Goal: Task Accomplishment & Management: Manage account settings

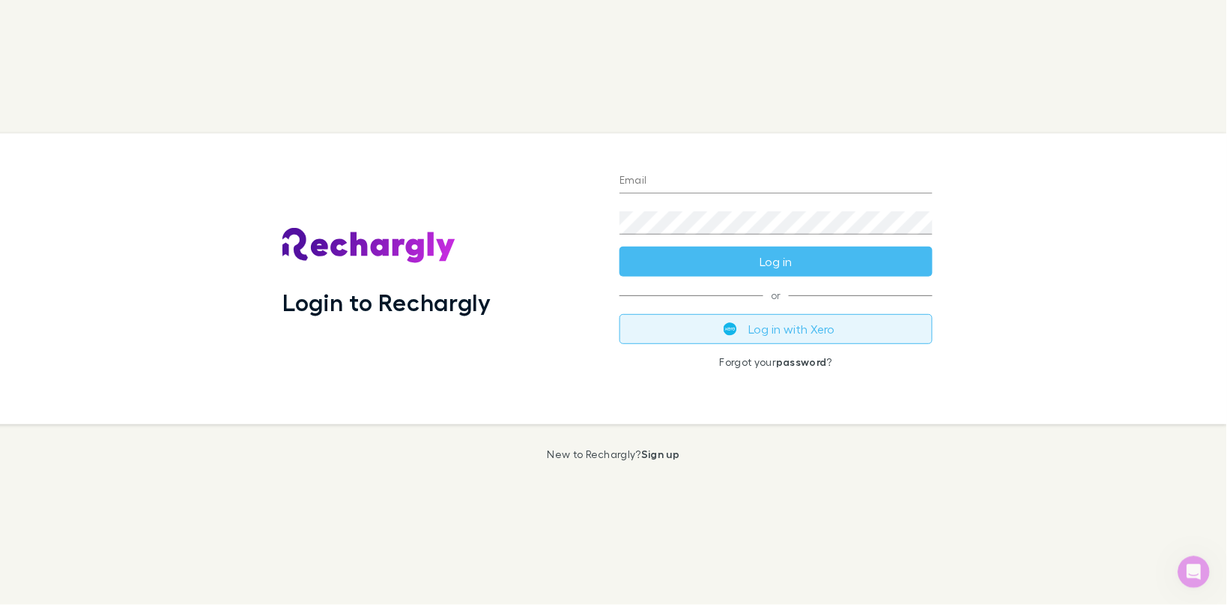
click at [742, 332] on button "Log in with Xero" at bounding box center [776, 329] width 313 height 30
click at [838, 336] on button "Log in with Xero" at bounding box center [776, 329] width 313 height 30
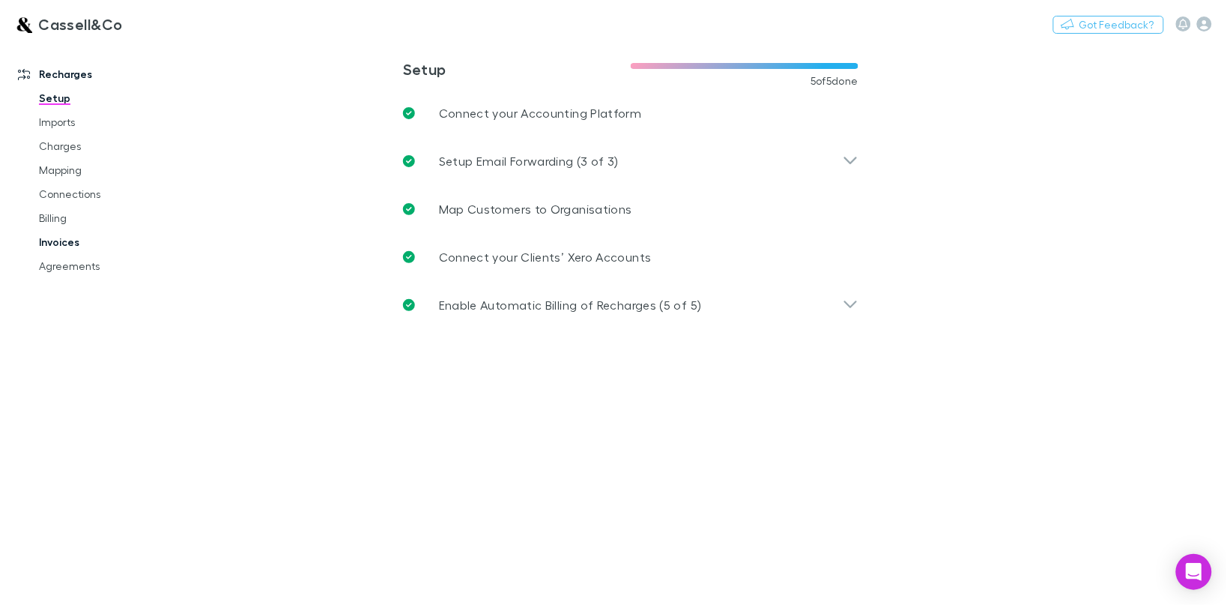
click at [55, 248] on link "Invoices" at bounding box center [113, 242] width 178 height 24
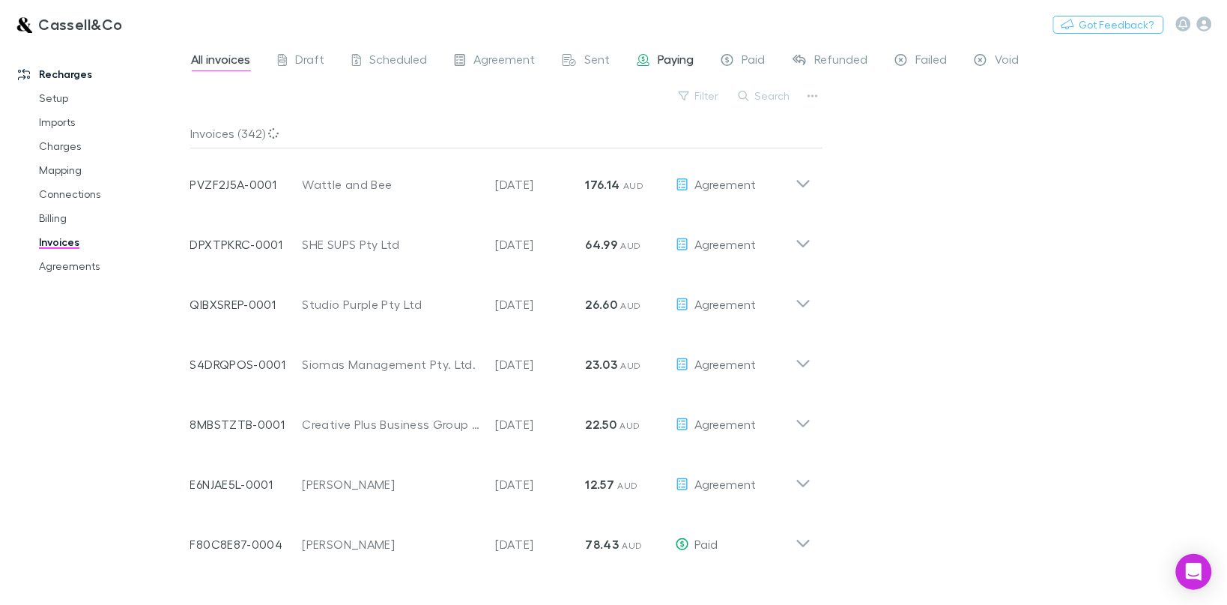
click at [676, 61] on span "Paying" at bounding box center [677, 61] width 36 height 19
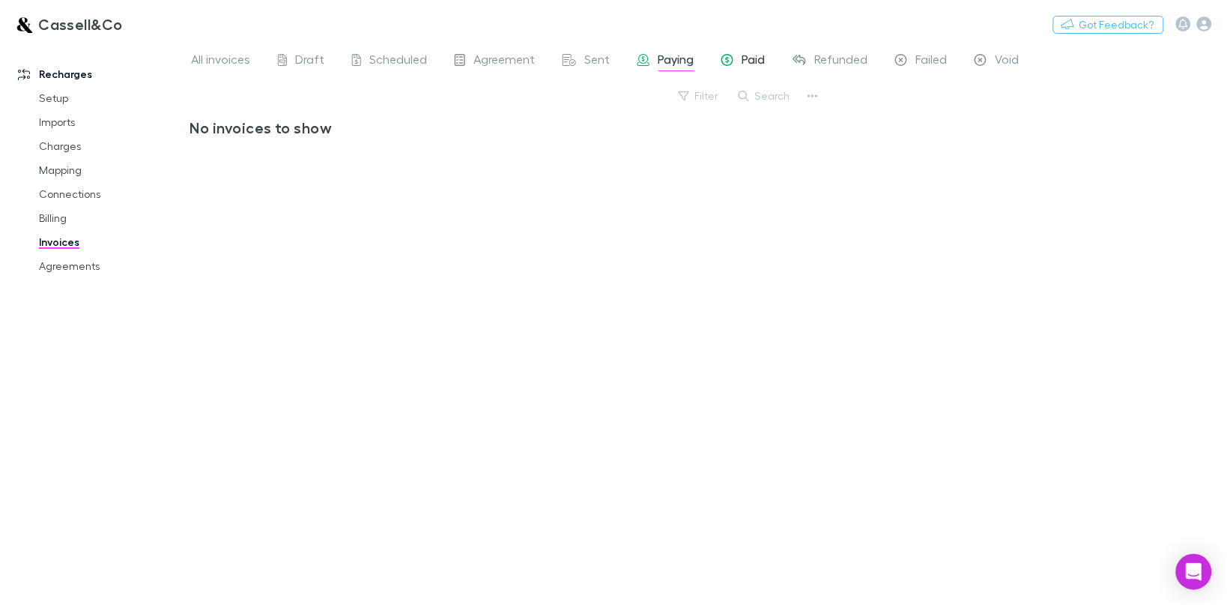
click at [747, 58] on span "Paid" at bounding box center [754, 61] width 23 height 19
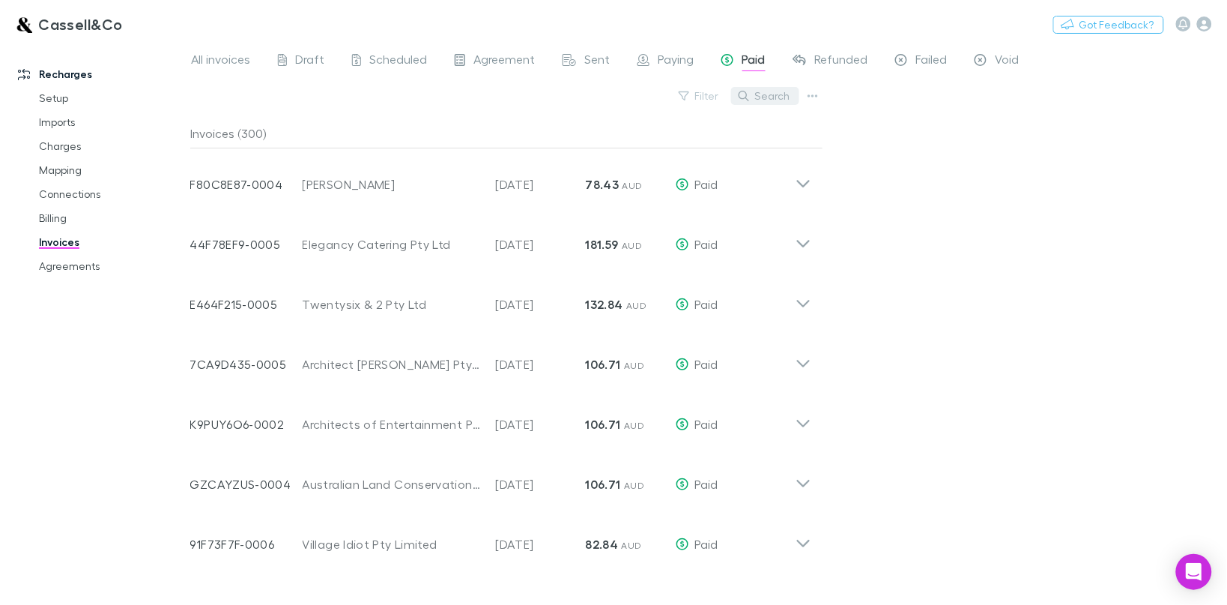
click at [759, 96] on button "Search" at bounding box center [765, 96] width 68 height 18
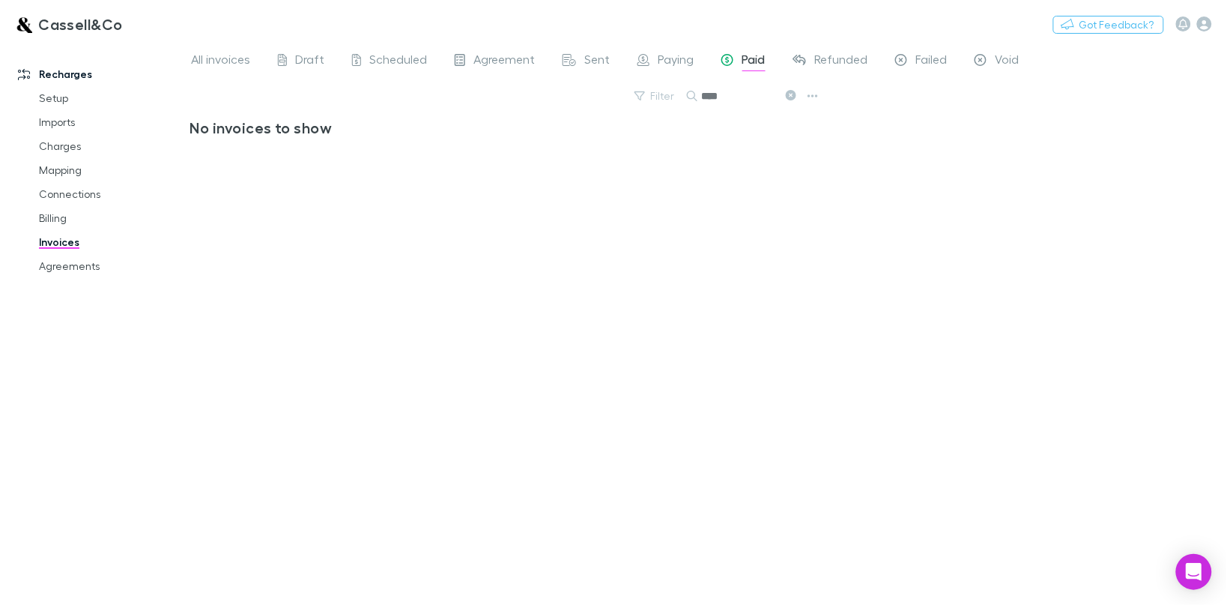
type input "****"
click at [578, 42] on div "Cassell&Co Nothing Got Feedback?" at bounding box center [613, 24] width 1227 height 48
click at [575, 53] on div "Sent" at bounding box center [587, 61] width 48 height 19
drag, startPoint x: 739, startPoint y: 102, endPoint x: 754, endPoint y: 94, distance: 17.1
click at [740, 99] on button "Search" at bounding box center [765, 96] width 68 height 18
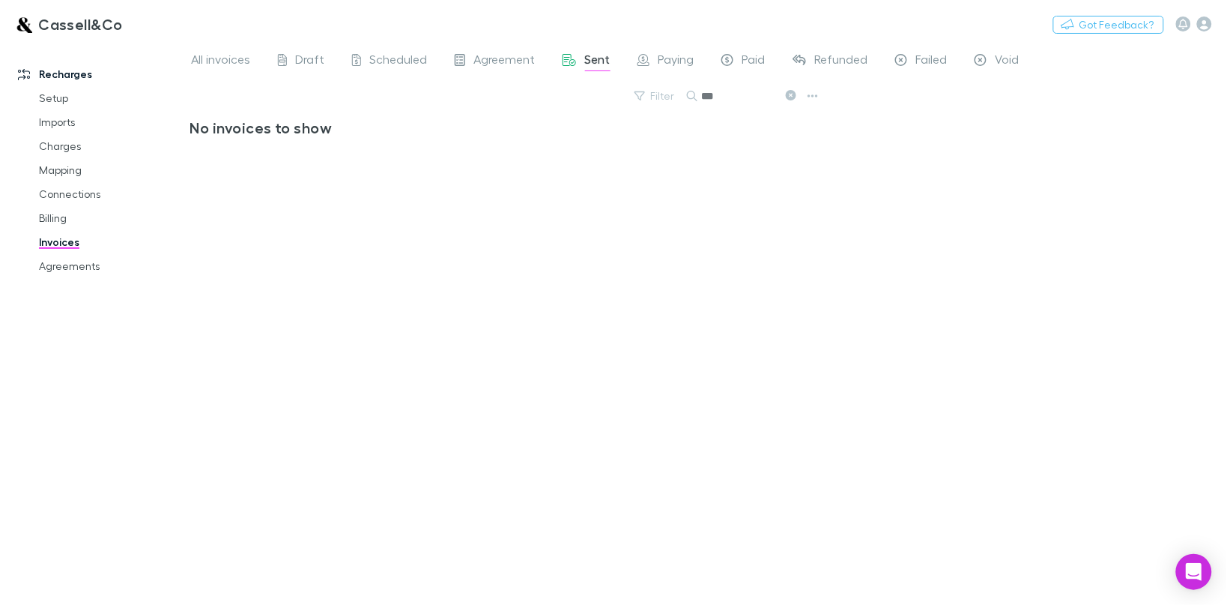
type input "***"
click at [203, 57] on span "All invoices" at bounding box center [221, 61] width 59 height 19
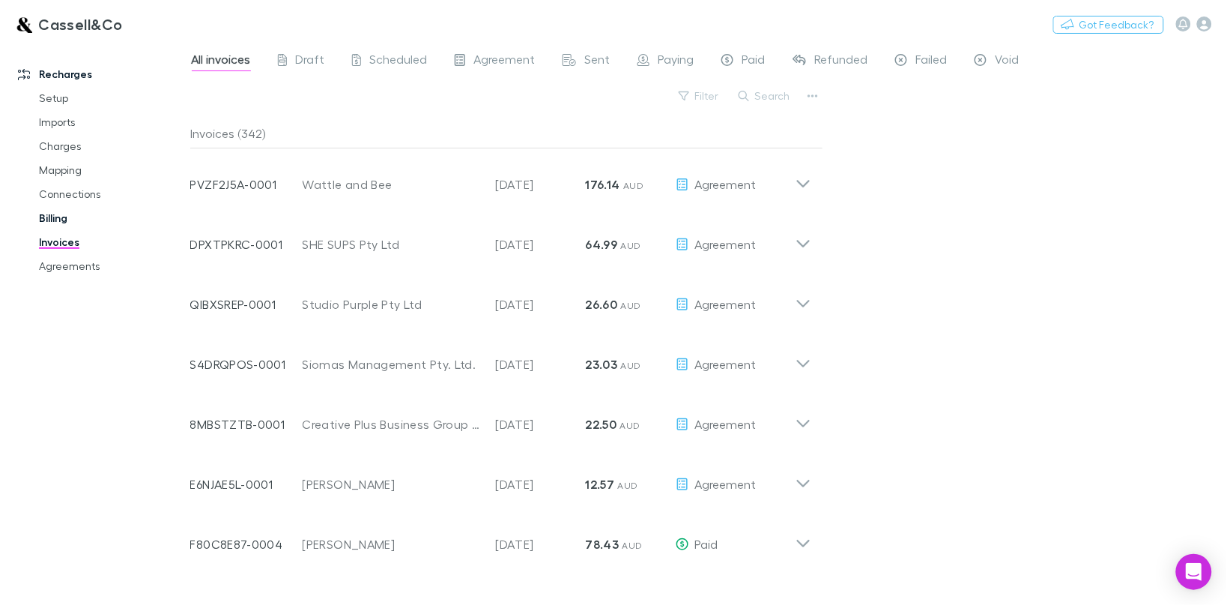
click at [58, 217] on link "Billing" at bounding box center [113, 218] width 178 height 24
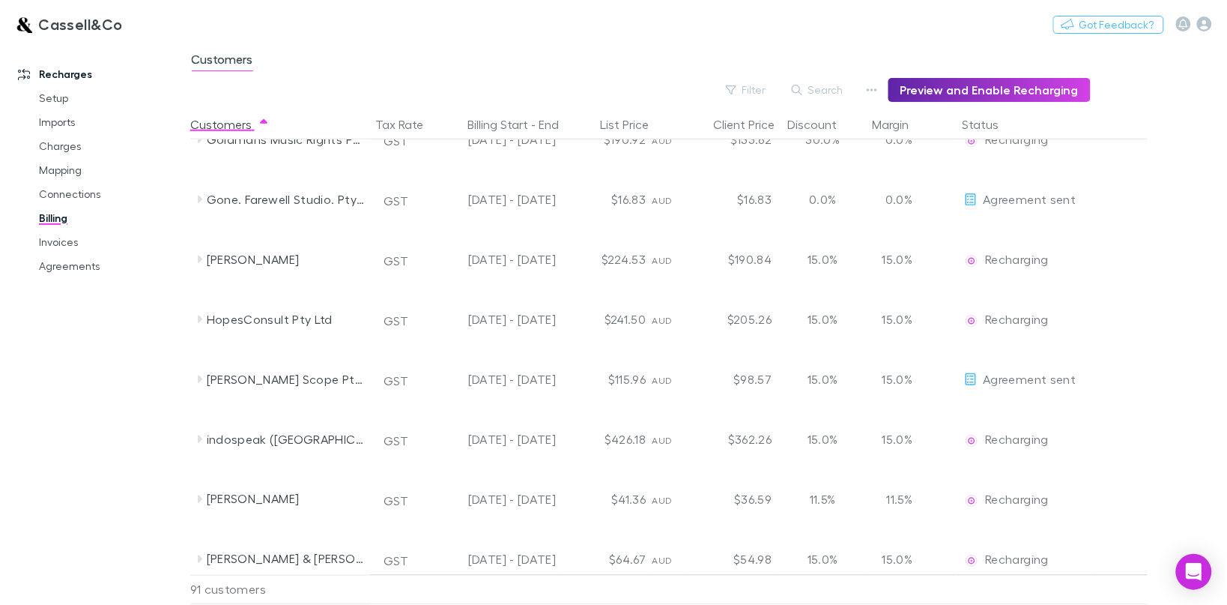
scroll to position [2341, 0]
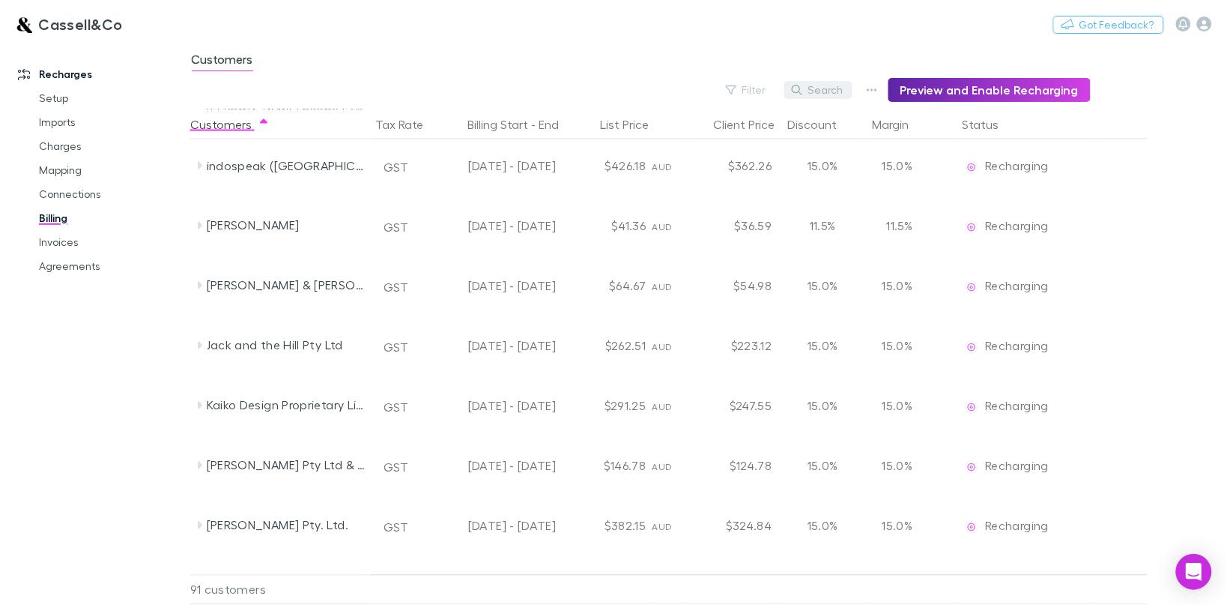
click at [821, 91] on button "Search" at bounding box center [818, 90] width 68 height 18
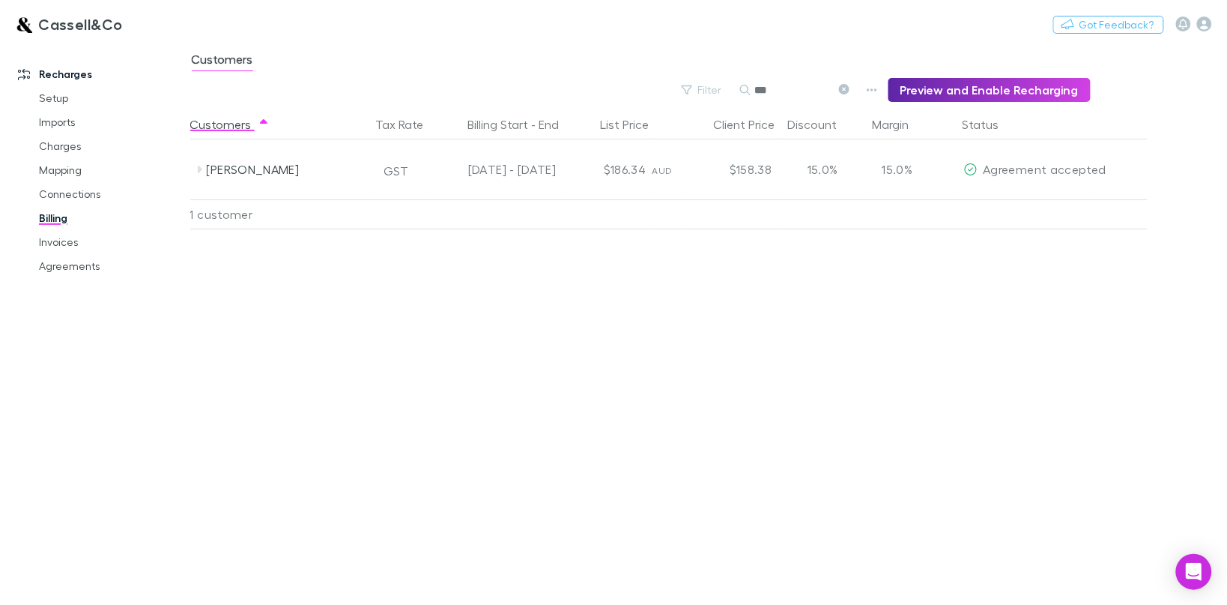
scroll to position [0, 0]
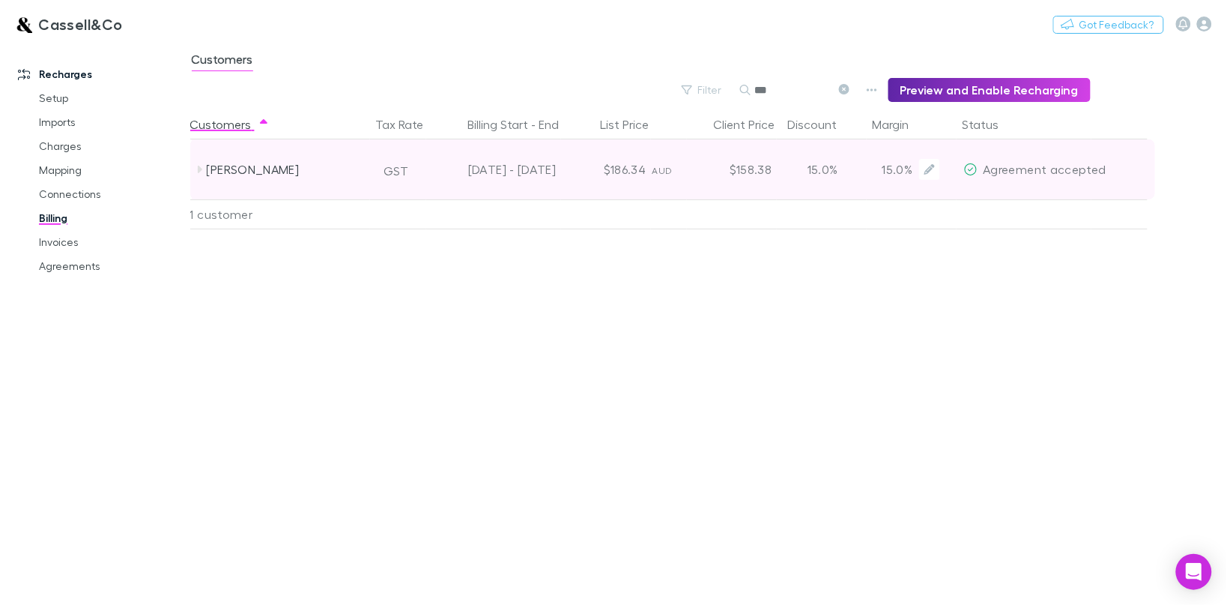
type input "***"
click at [514, 169] on div "[DATE] - [DATE]" at bounding box center [495, 169] width 123 height 60
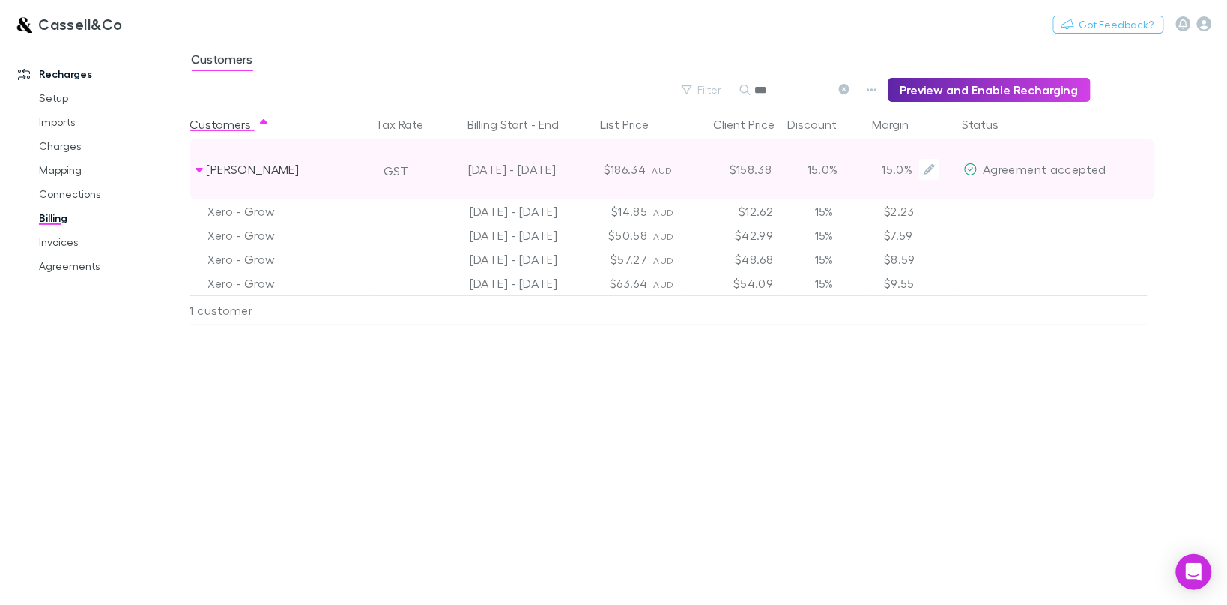
click at [232, 166] on div "[PERSON_NAME]" at bounding box center [286, 169] width 159 height 60
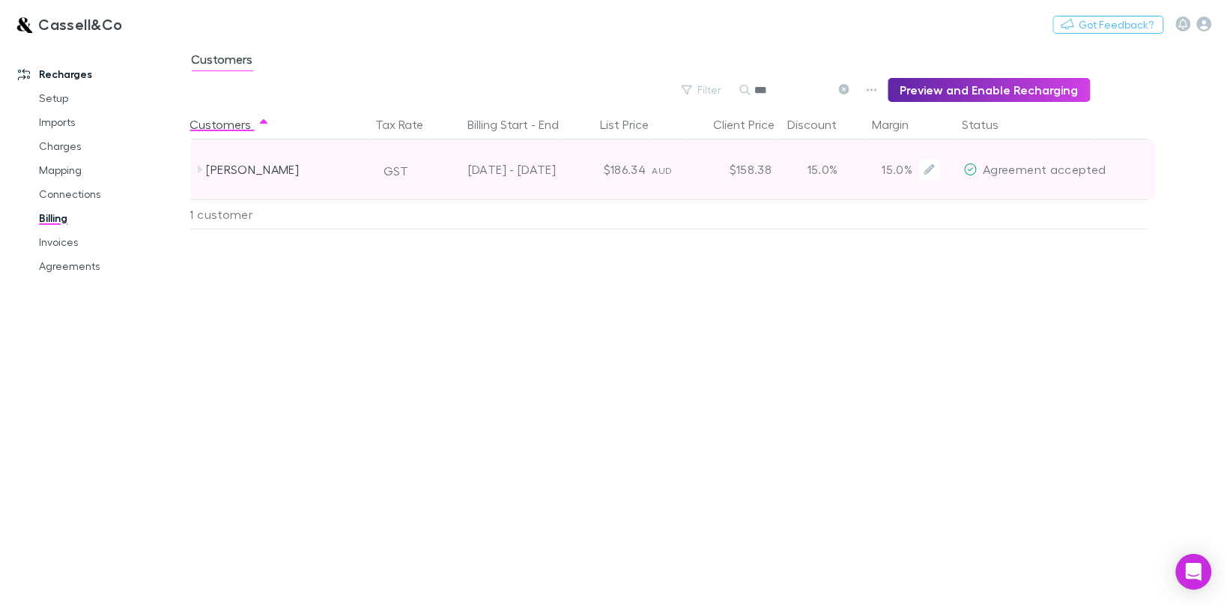
click at [232, 166] on div "[PERSON_NAME]" at bounding box center [286, 169] width 159 height 60
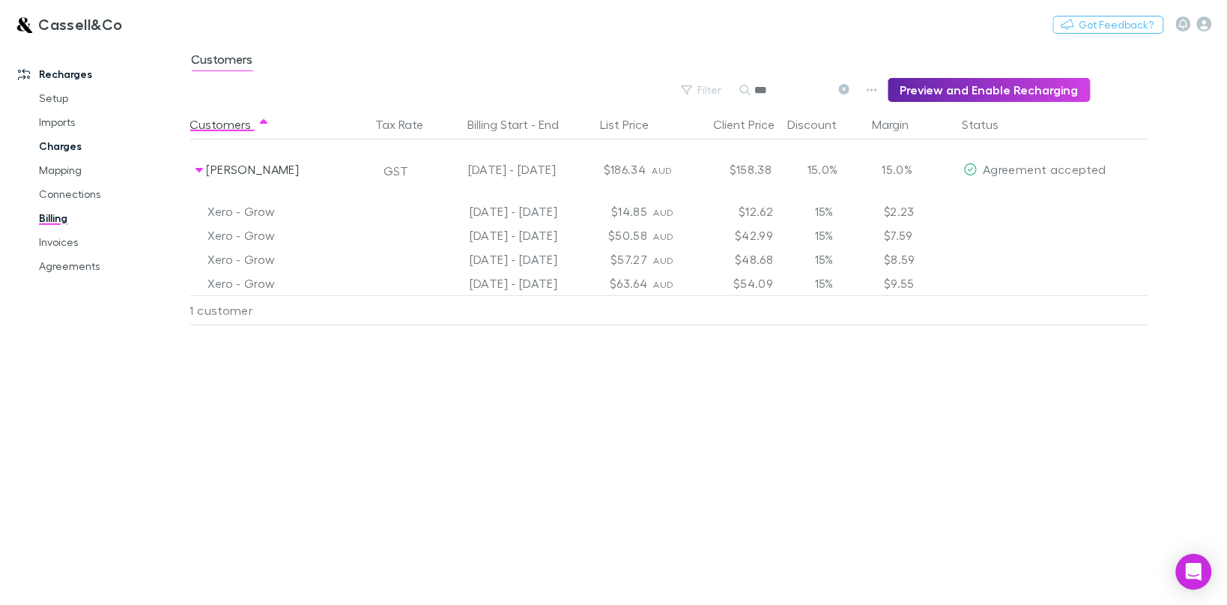
click at [53, 147] on link "Charges" at bounding box center [113, 146] width 178 height 24
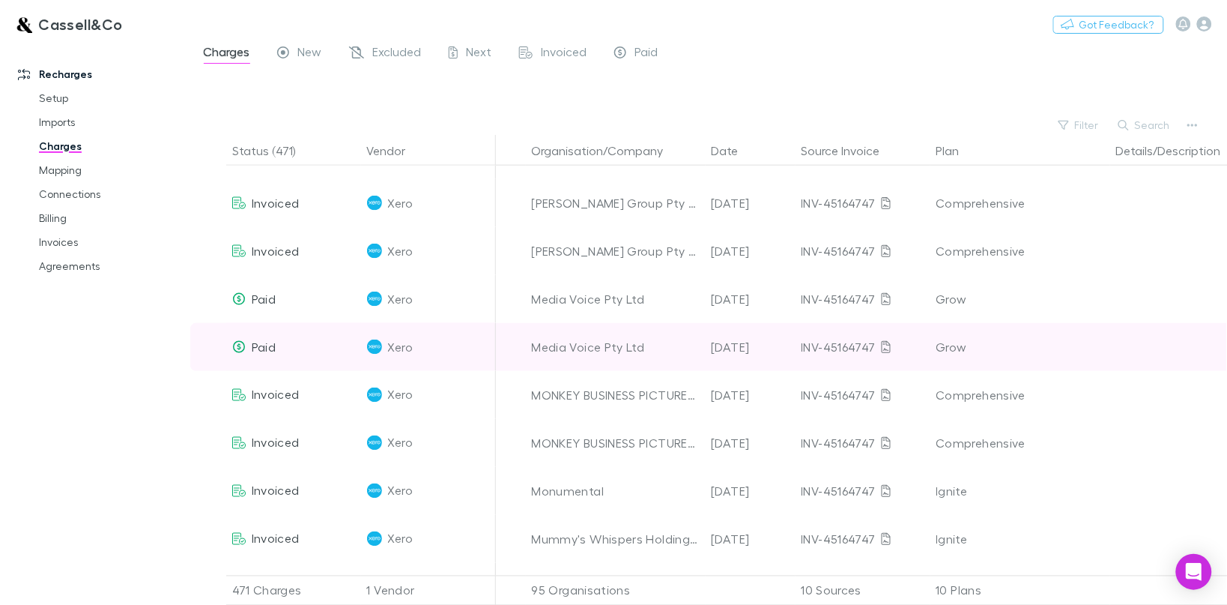
scroll to position [281, 0]
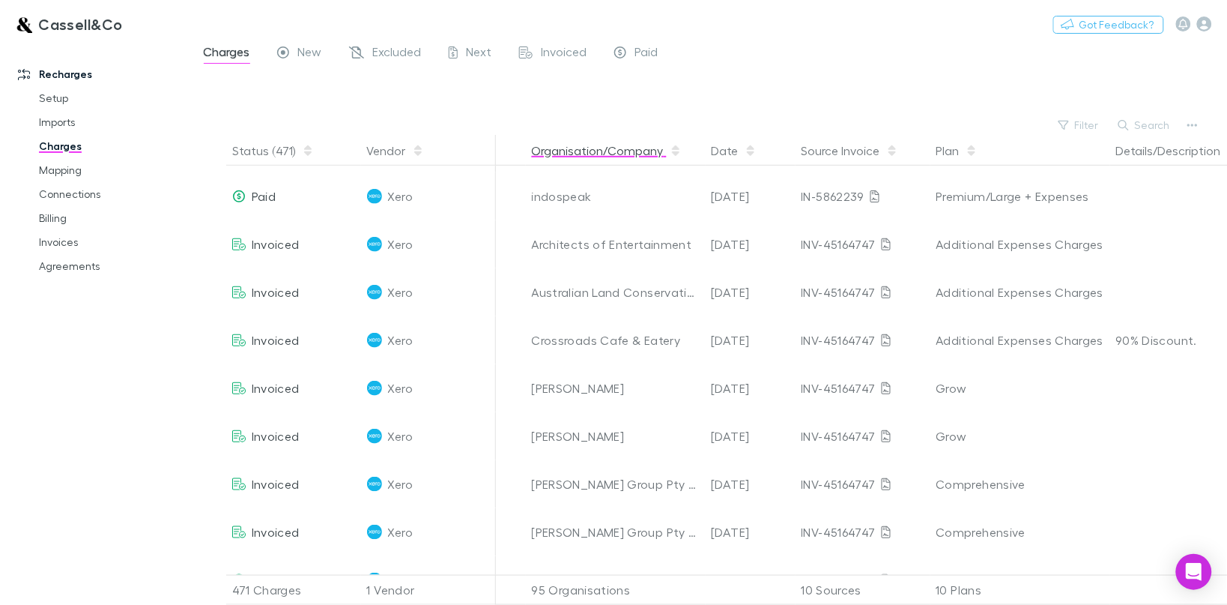
click at [585, 151] on button "Organisation/Company" at bounding box center [607, 151] width 150 height 30
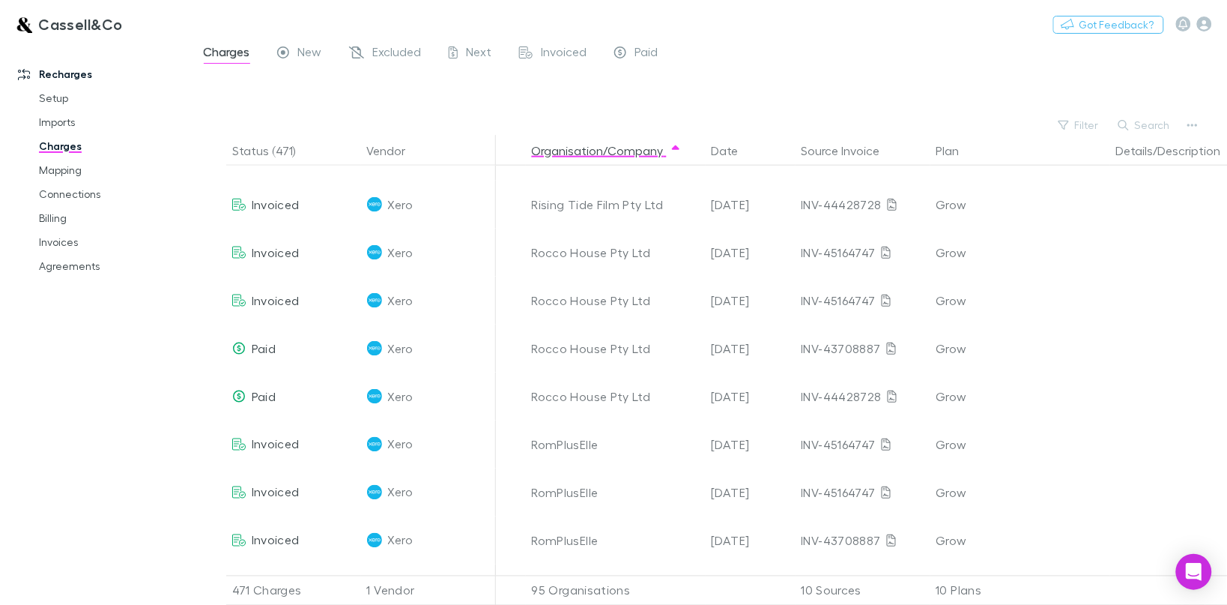
scroll to position [17006, 0]
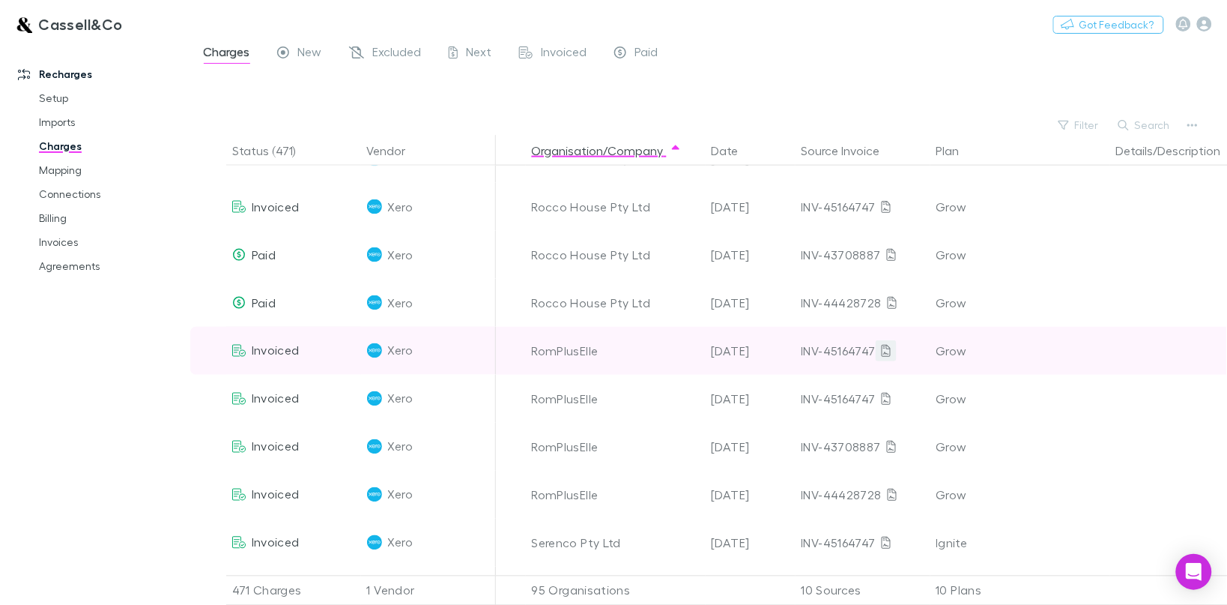
click at [890, 341] on link at bounding box center [886, 350] width 21 height 21
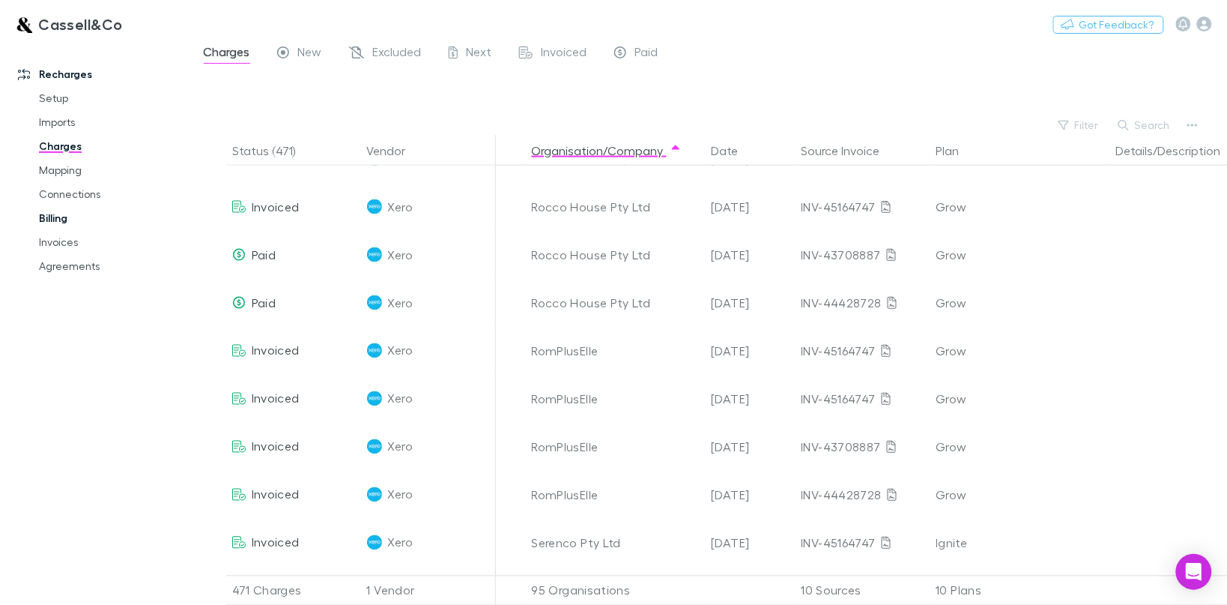
click at [61, 221] on link "Billing" at bounding box center [113, 218] width 178 height 24
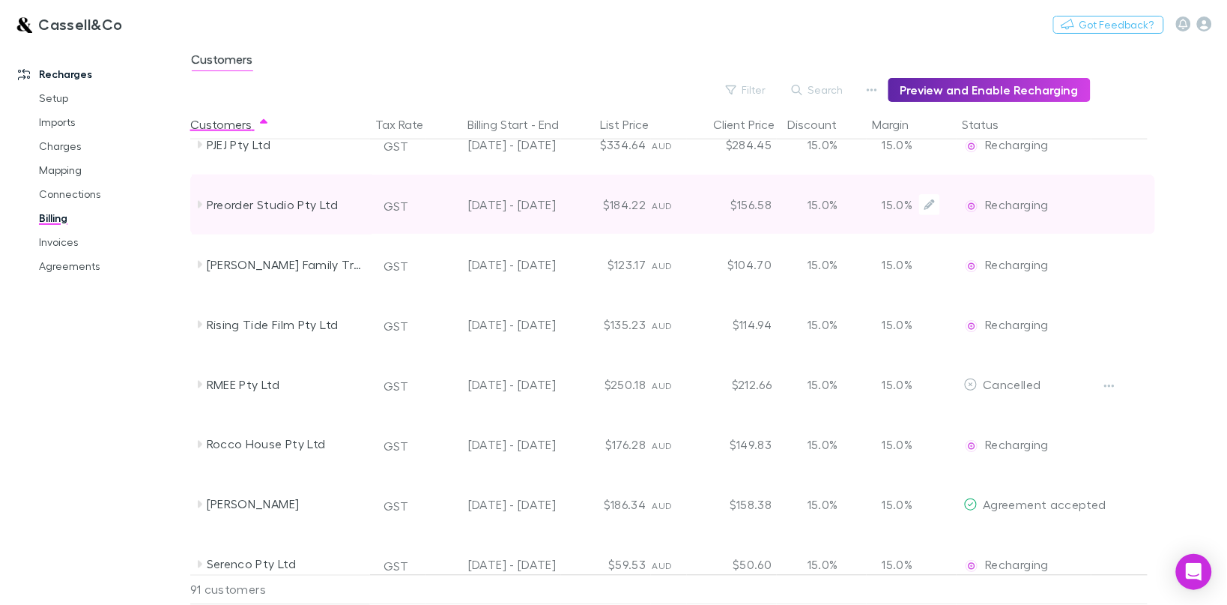
scroll to position [3988, 0]
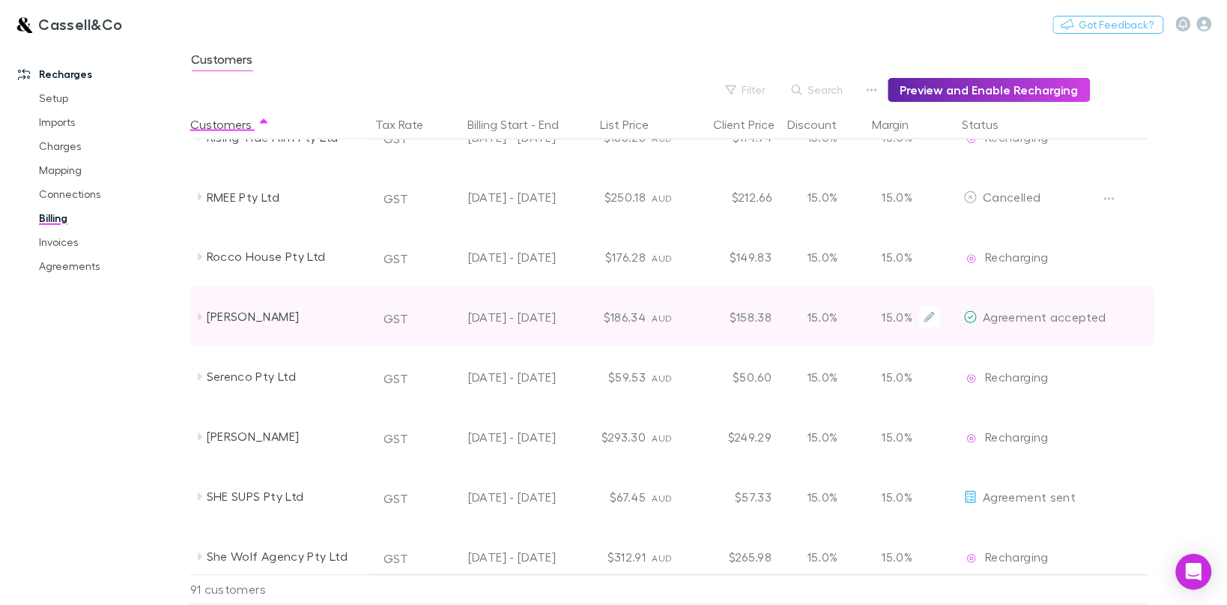
click at [225, 319] on div "[PERSON_NAME]" at bounding box center [286, 317] width 159 height 60
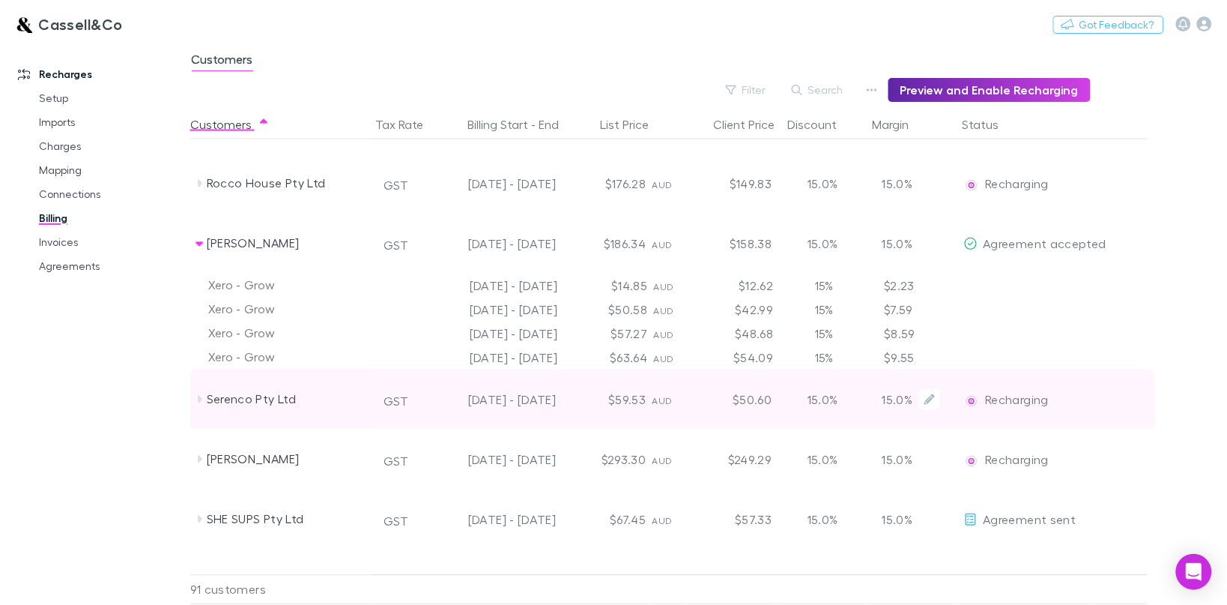
scroll to position [4082, 0]
